Goal: Use online tool/utility

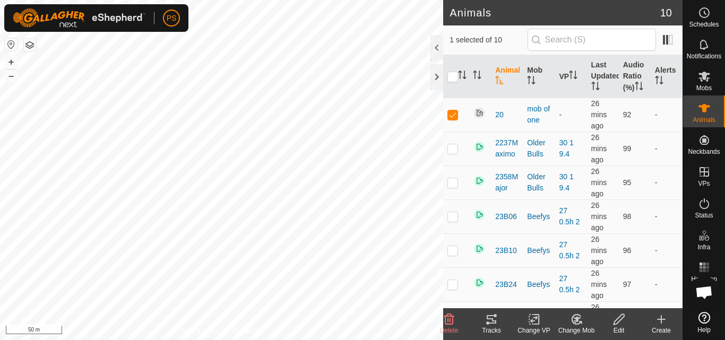
click at [493, 320] on icon at bounding box center [492, 319] width 10 height 8
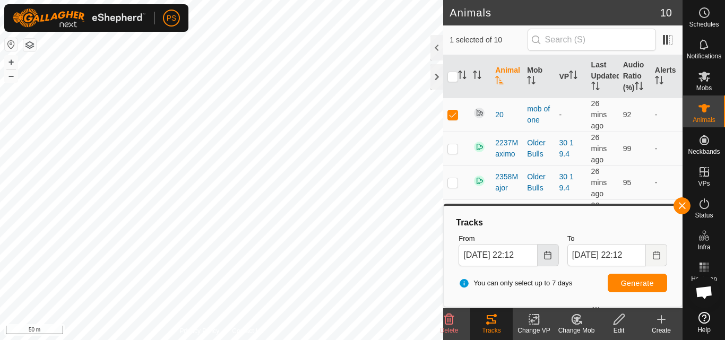
click at [548, 253] on icon "Choose Date" at bounding box center [548, 255] width 8 height 8
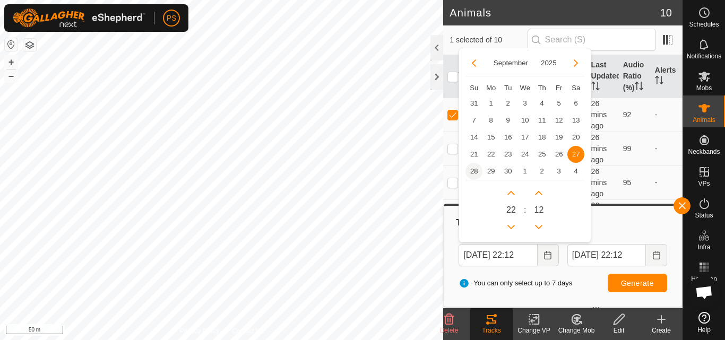
click at [473, 171] on span "28" at bounding box center [474, 171] width 17 height 17
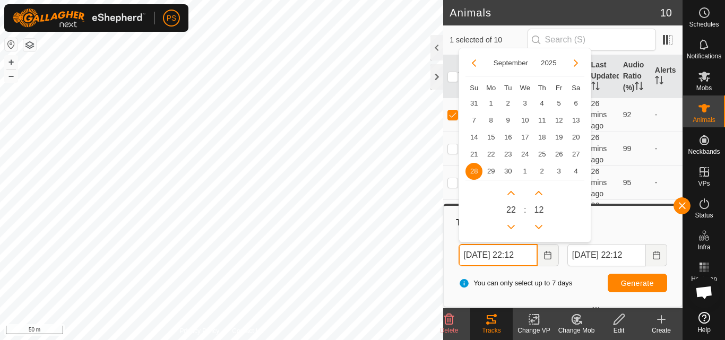
scroll to position [0, 5]
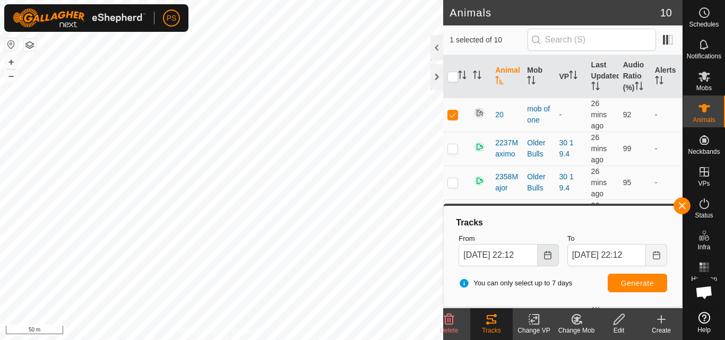
click at [544, 256] on icon "Choose Date" at bounding box center [548, 255] width 8 height 8
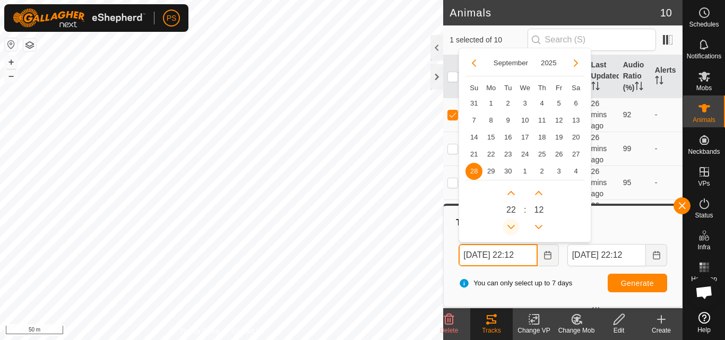
click at [512, 223] on button "Previous Hour" at bounding box center [511, 227] width 17 height 17
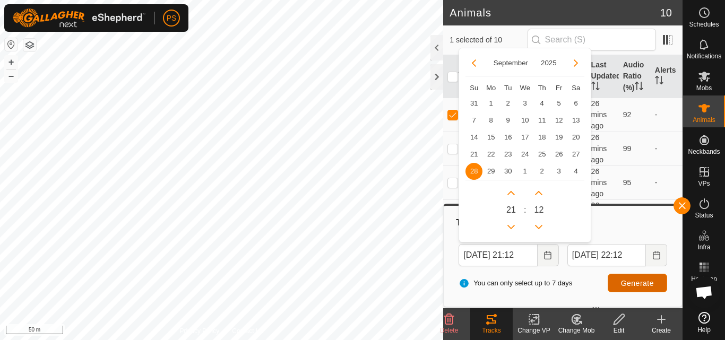
scroll to position [0, 0]
click at [649, 286] on span "Generate" at bounding box center [637, 283] width 33 height 8
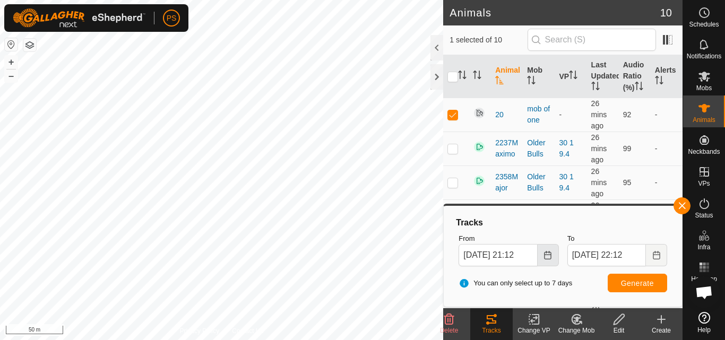
click at [545, 260] on button "Choose Date" at bounding box center [548, 255] width 21 height 22
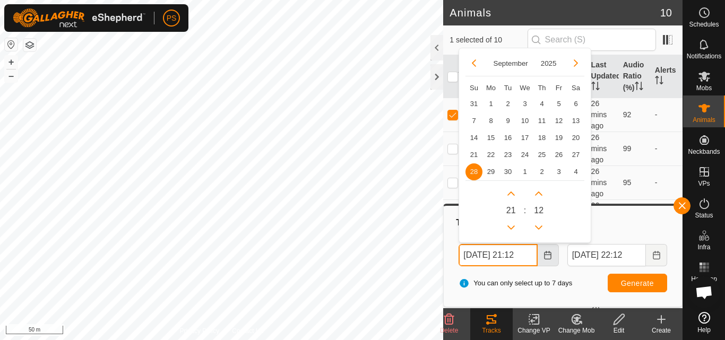
scroll to position [0, 5]
click at [517, 226] on button "Previous Hour" at bounding box center [511, 227] width 17 height 17
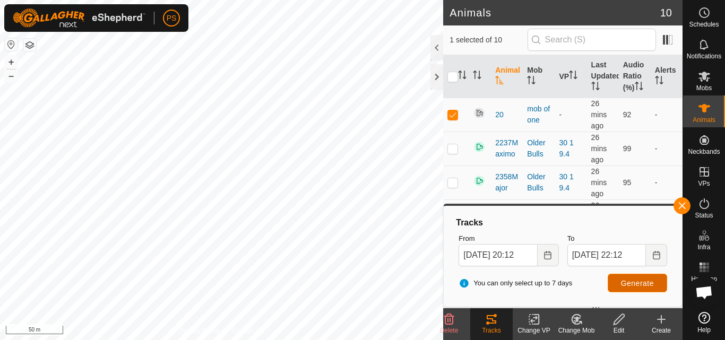
click at [655, 285] on button "Generate" at bounding box center [637, 283] width 59 height 19
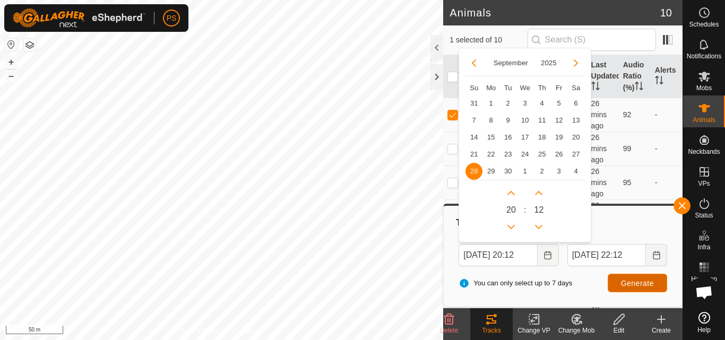
scroll to position [0, 0]
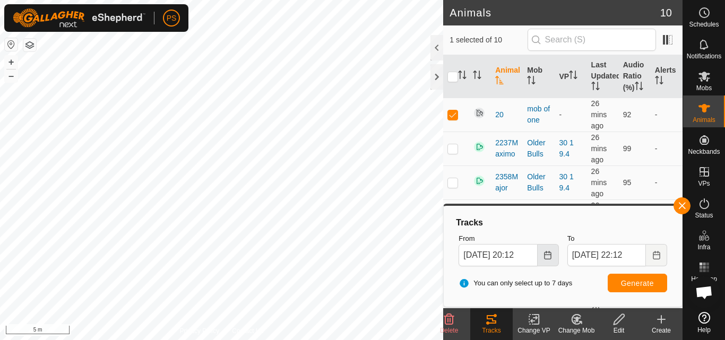
click at [542, 256] on button "Choose Date" at bounding box center [548, 255] width 21 height 22
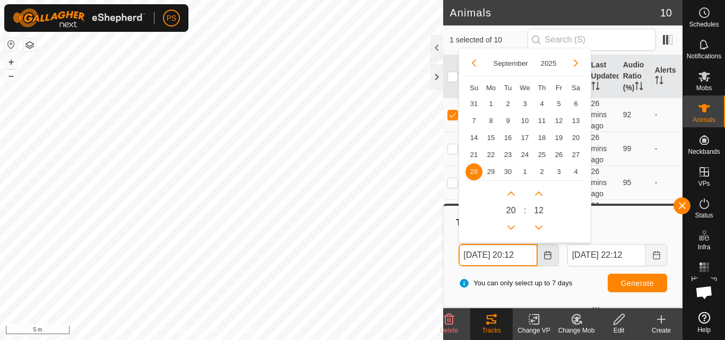
scroll to position [0, 5]
click at [510, 223] on button "Previous Hour" at bounding box center [511, 227] width 17 height 17
type input "[DATE] 19:12"
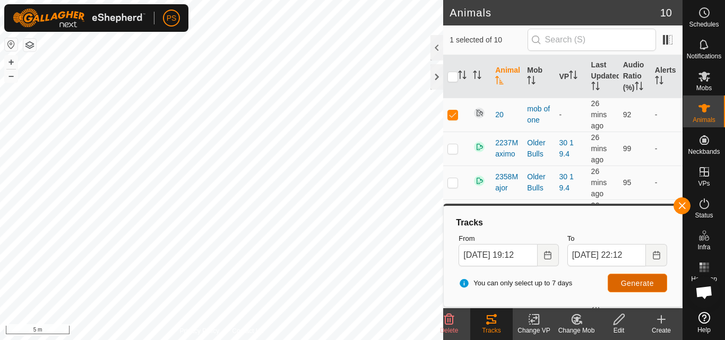
click at [623, 284] on span "Generate" at bounding box center [637, 283] width 33 height 8
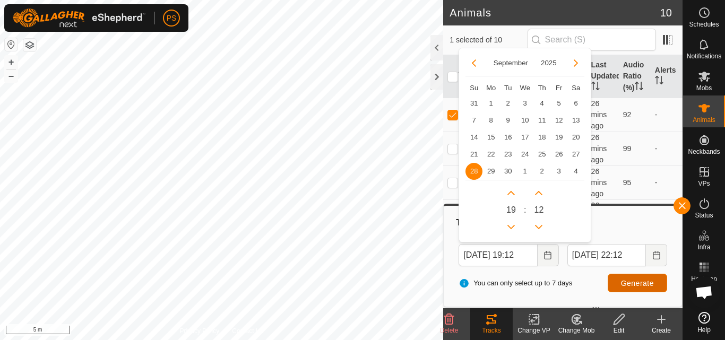
scroll to position [0, 0]
